Goal: Navigation & Orientation: Find specific page/section

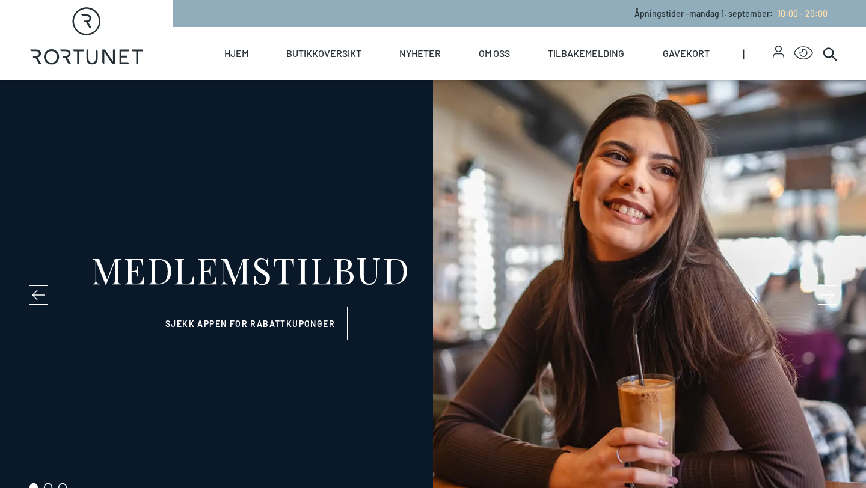
select select "NO"
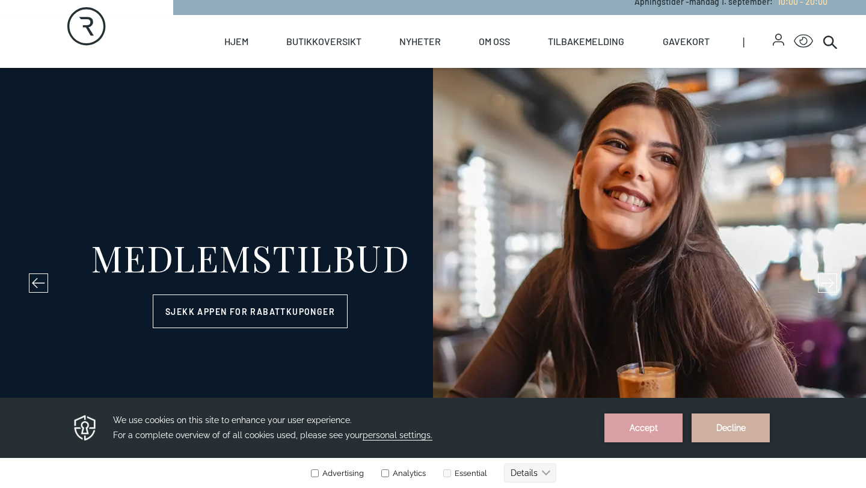
scroll to position [14, 0]
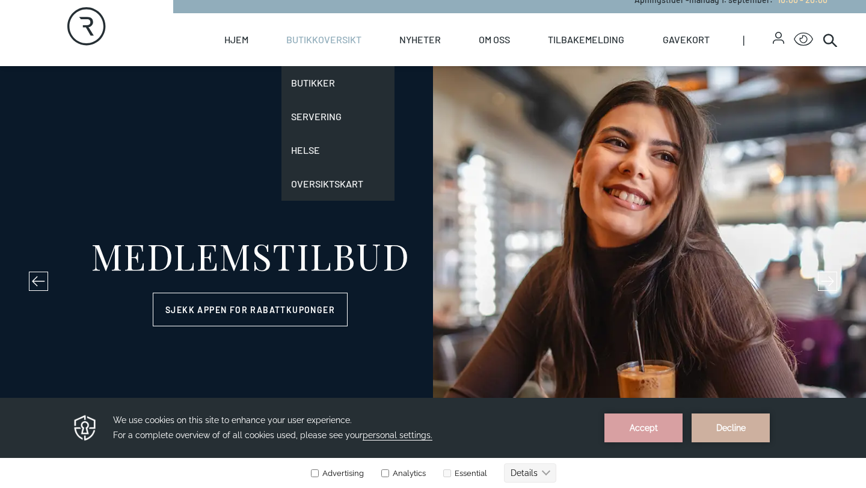
click at [342, 38] on link "Butikkoversikt" at bounding box center [323, 39] width 75 height 53
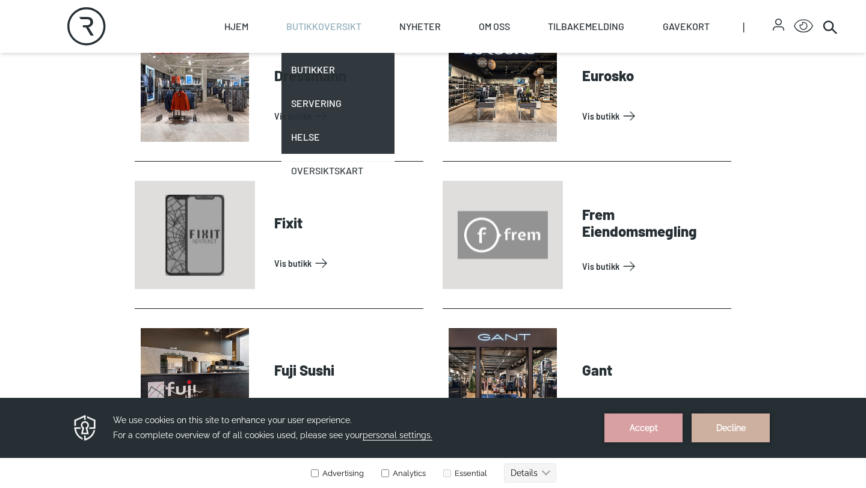
scroll to position [883, 0]
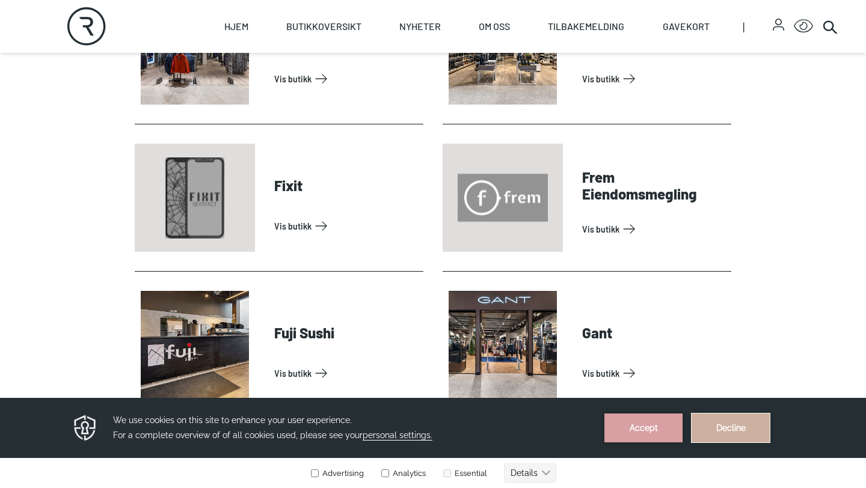
click at [739, 430] on button "Decline" at bounding box center [730, 428] width 78 height 29
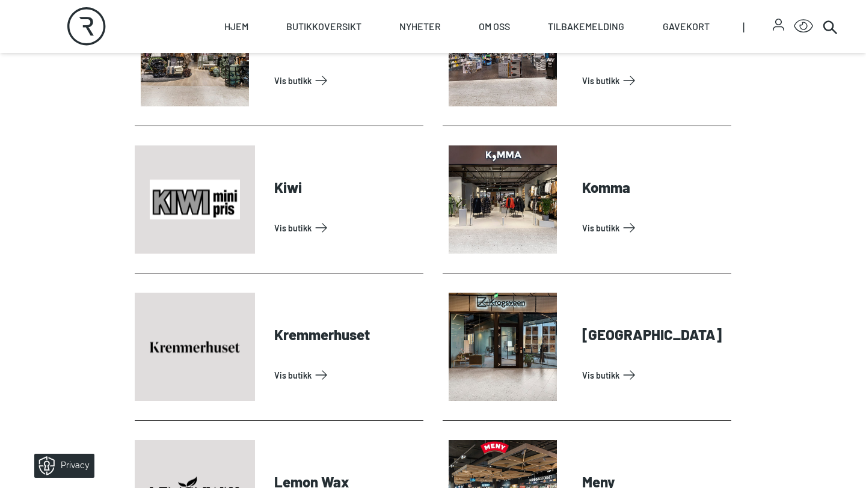
scroll to position [1767, 0]
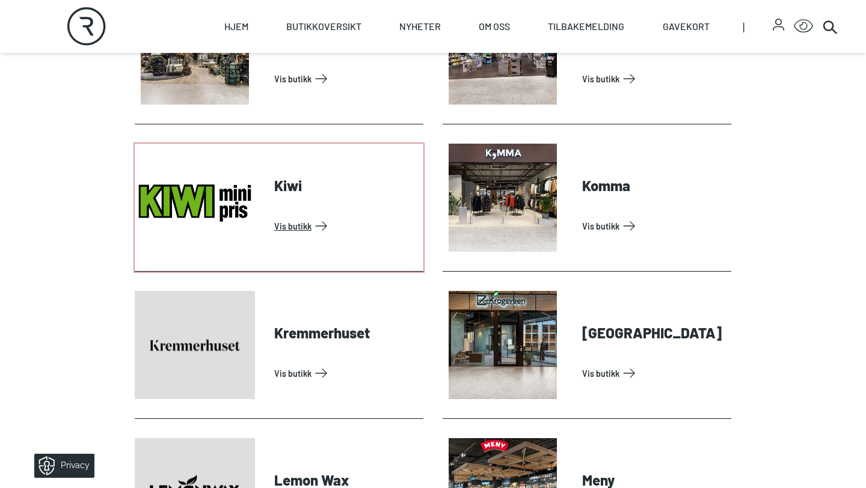
click at [304, 216] on link "Vis butikk" at bounding box center [346, 225] width 144 height 19
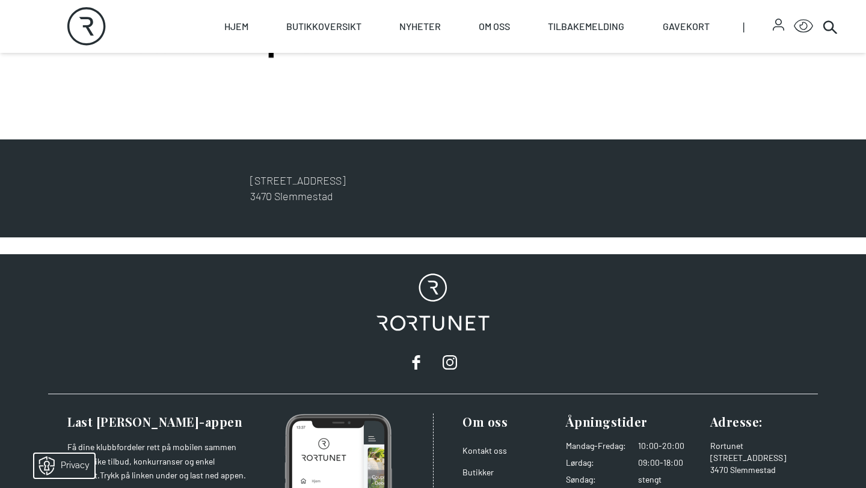
scroll to position [615, 0]
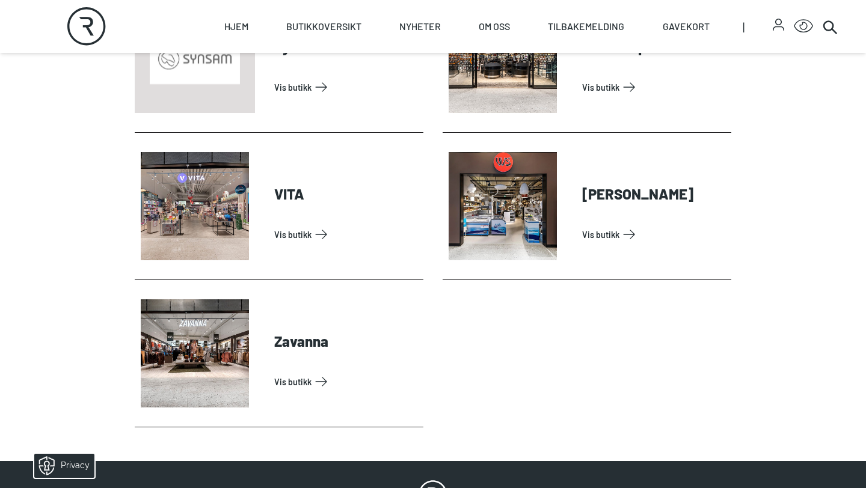
scroll to position [3832, 0]
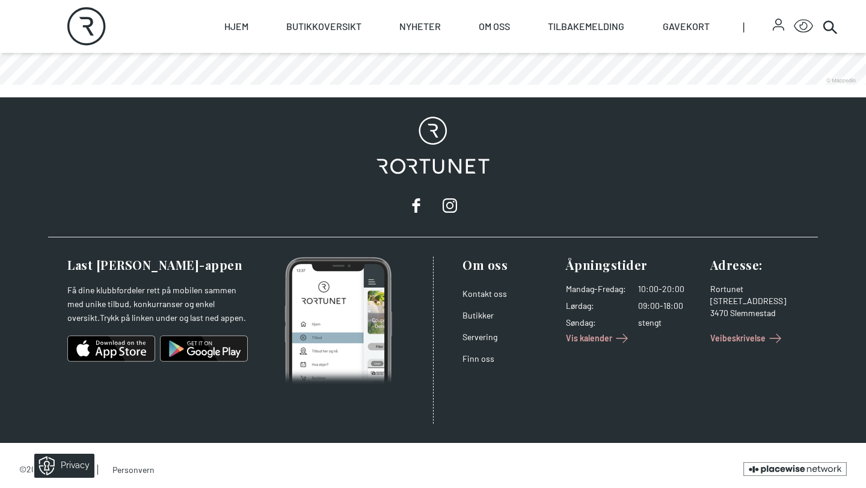
scroll to position [748, 0]
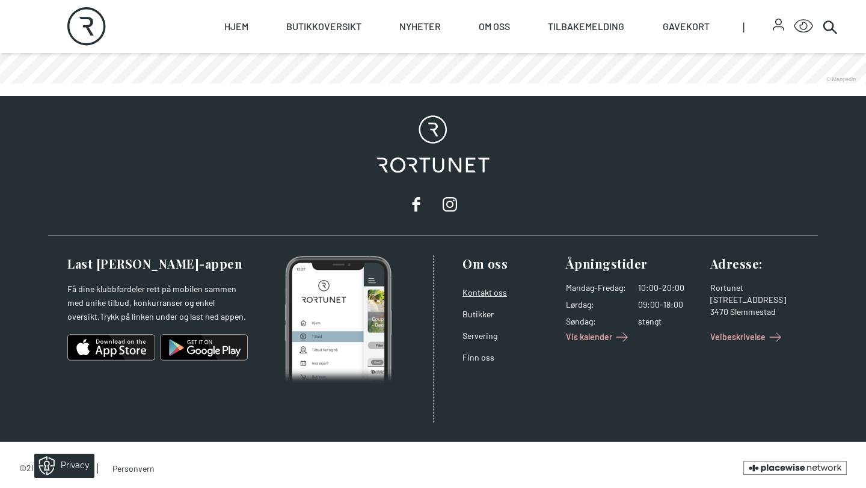
click at [479, 290] on link "Kontakt oss" at bounding box center [484, 292] width 44 height 10
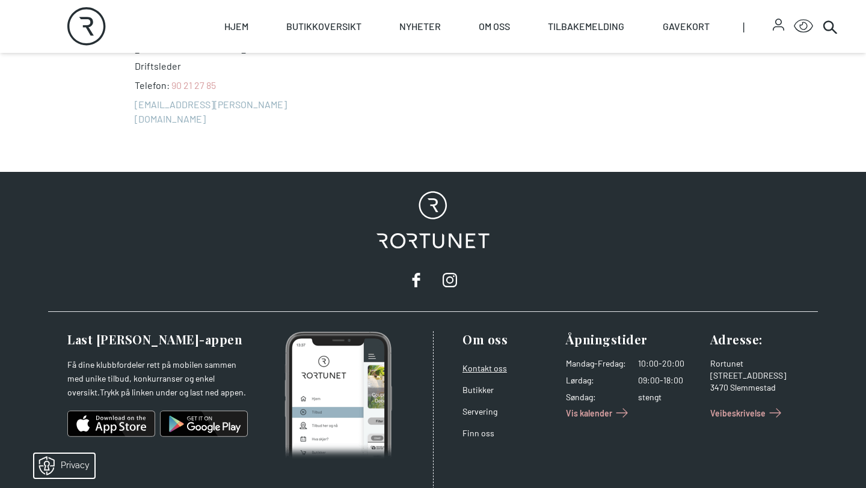
scroll to position [1349, 0]
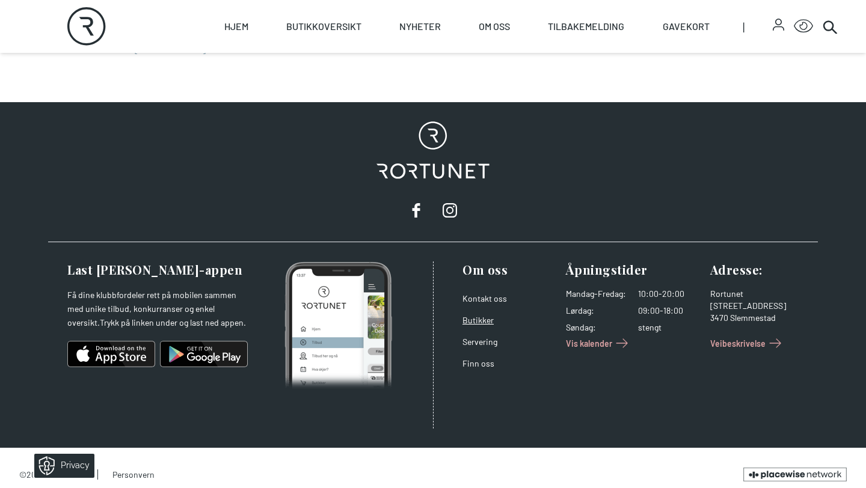
click at [467, 315] on link "Butikker" at bounding box center [477, 320] width 31 height 10
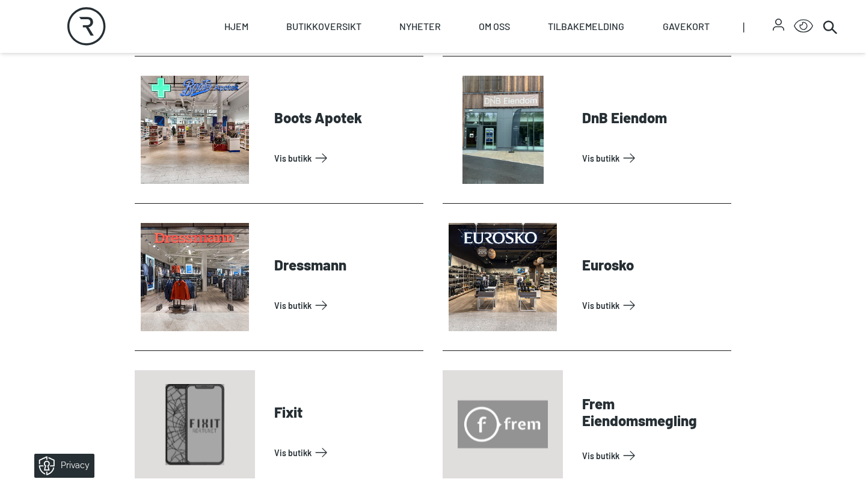
scroll to position [853, 0]
